Goal: Check status: Check status

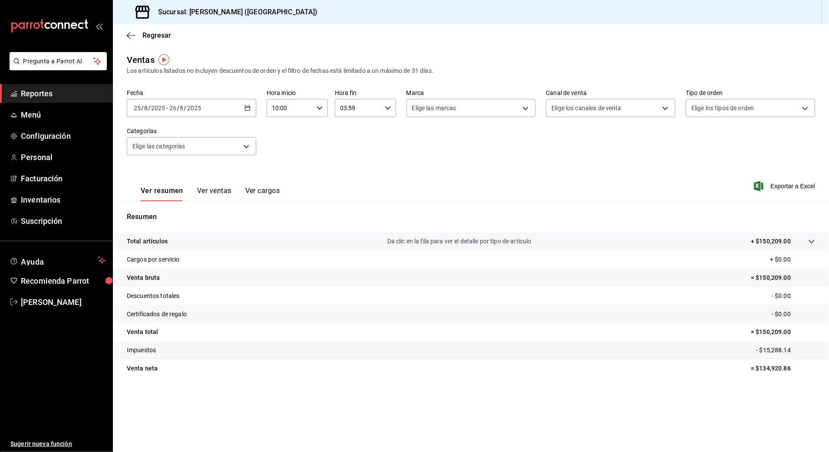
click at [44, 98] on span "Reportes" at bounding box center [63, 94] width 85 height 12
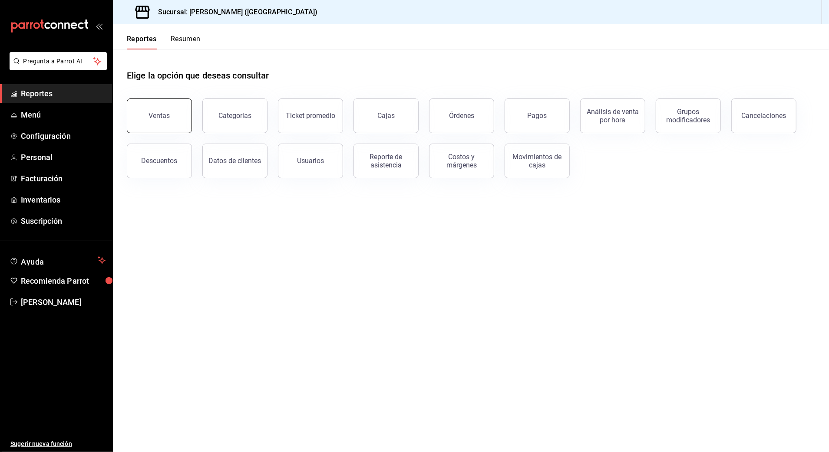
click at [162, 108] on button "Ventas" at bounding box center [159, 116] width 65 height 35
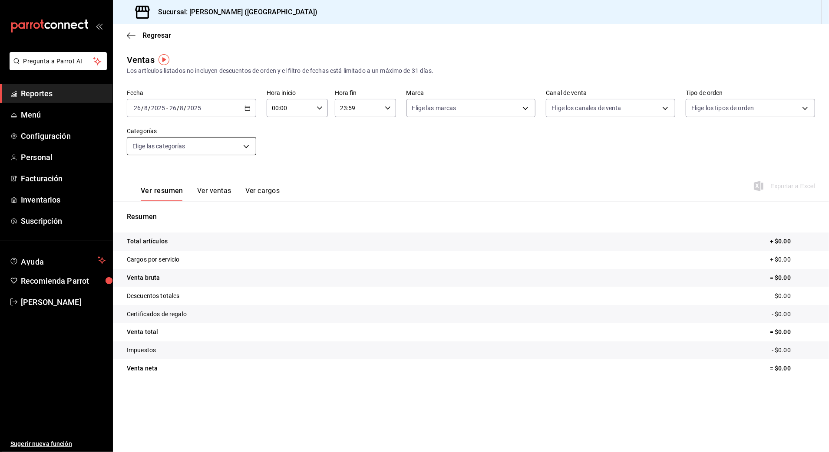
click at [221, 148] on body "Pregunta a Parrot AI Reportes Menú Configuración Personal Facturación Inventari…" at bounding box center [414, 226] width 829 height 452
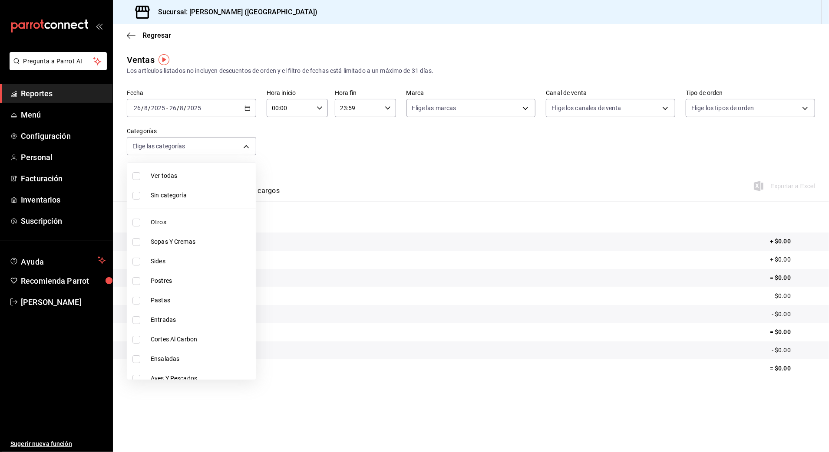
click at [153, 334] on li "Cortes Al Carbon" at bounding box center [191, 340] width 129 height 20
type input "9fb8f84e-bcbd-4d4d-9838-846cd7461fb1"
checkbox input "true"
click at [569, 191] on div at bounding box center [414, 226] width 829 height 452
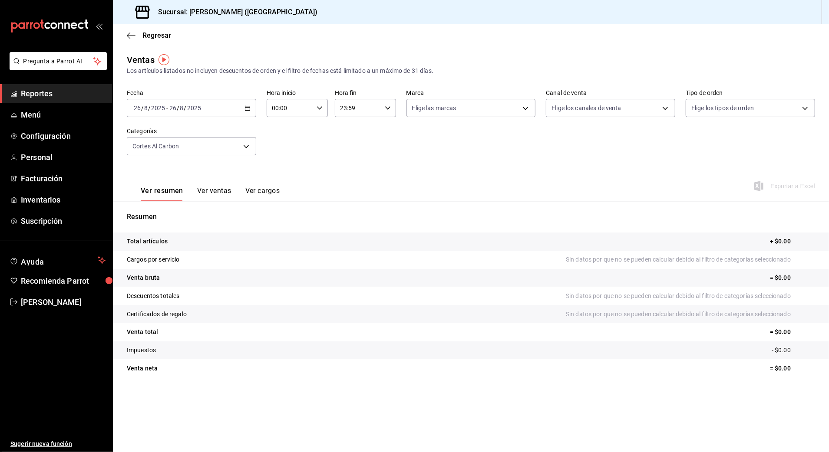
click at [227, 119] on div "Fecha [DATE] [DATE] - [DATE] [DATE] Hora inicio 00:00 Hora inicio Hora fin 23:5…" at bounding box center [471, 127] width 688 height 76
click at [222, 110] on div "[DATE] [DATE] - [DATE] [DATE]" at bounding box center [191, 108] width 129 height 18
click at [146, 154] on span "Ayer" at bounding box center [167, 153] width 67 height 9
